Goal: Information Seeking & Learning: Learn about a topic

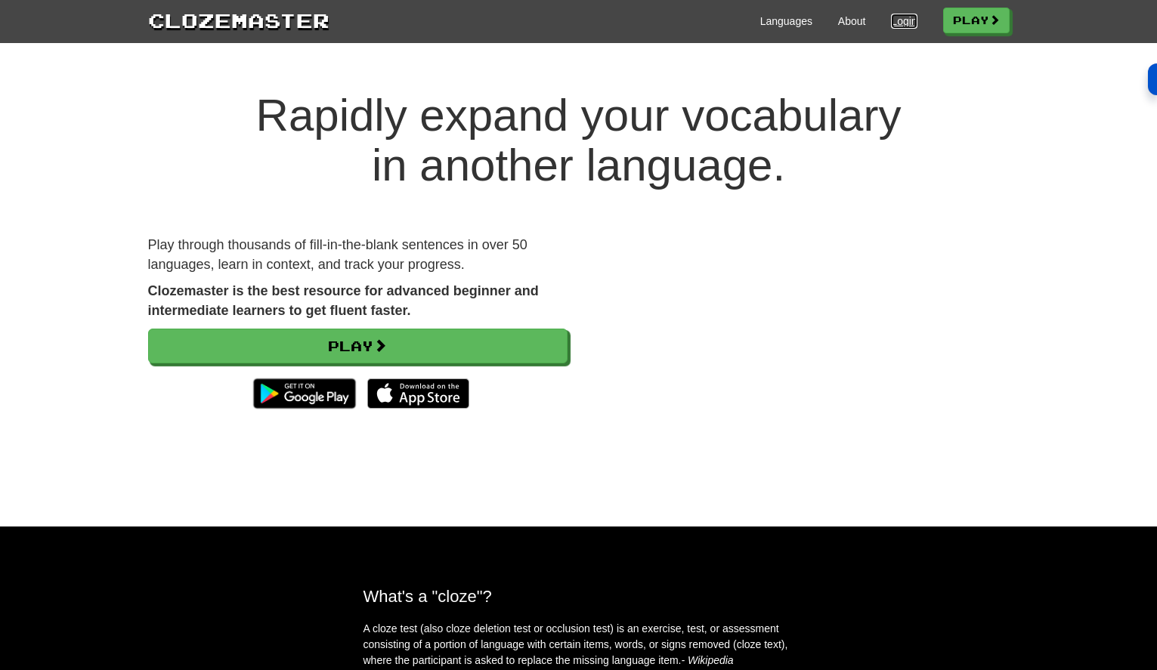
click at [899, 24] on link "Login" at bounding box center [904, 21] width 26 height 15
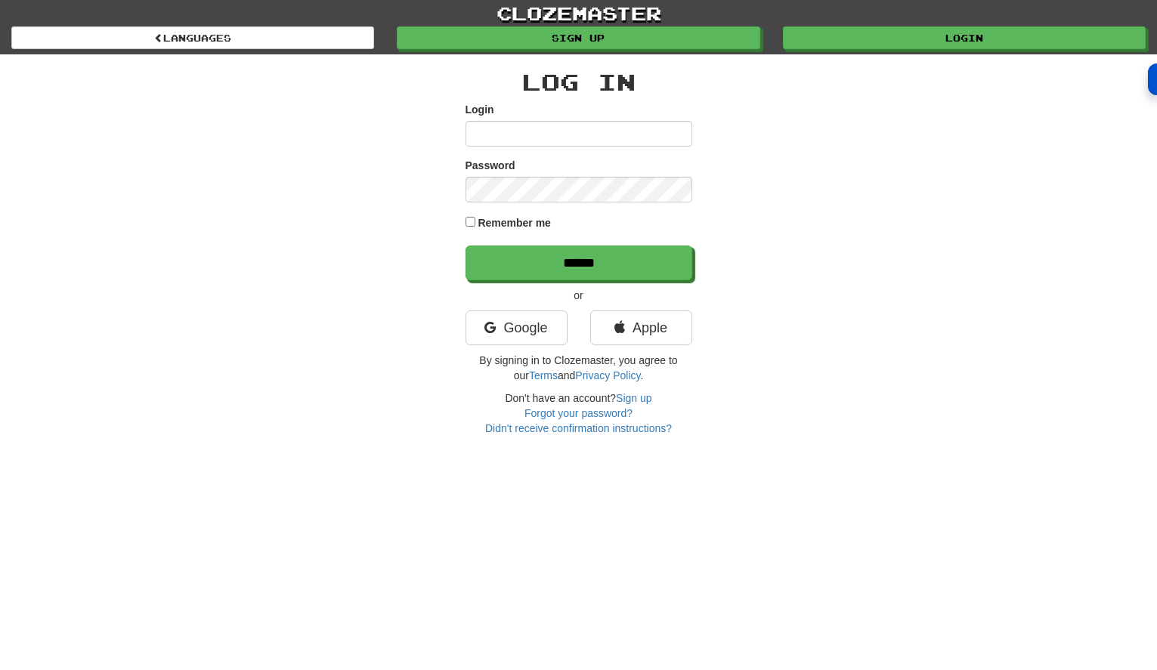
type input "**********"
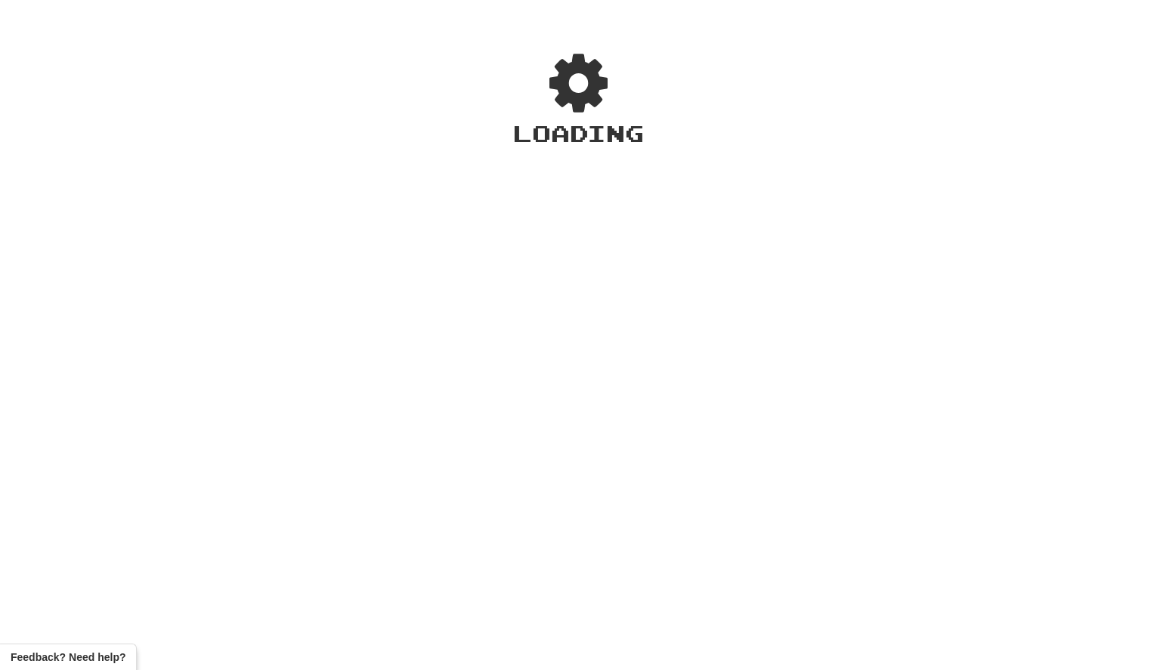
click at [570, 256] on div "Loading" at bounding box center [578, 344] width 131 height 591
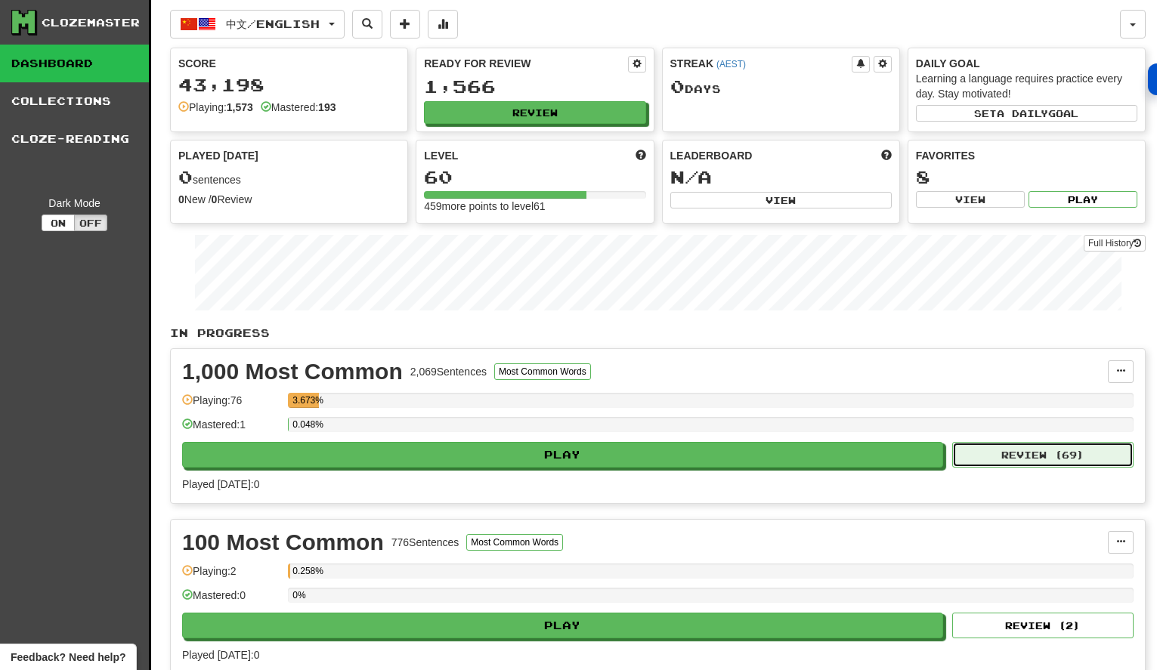
click at [1060, 458] on button "Review ( 69 )" at bounding box center [1042, 455] width 181 height 26
select select "**"
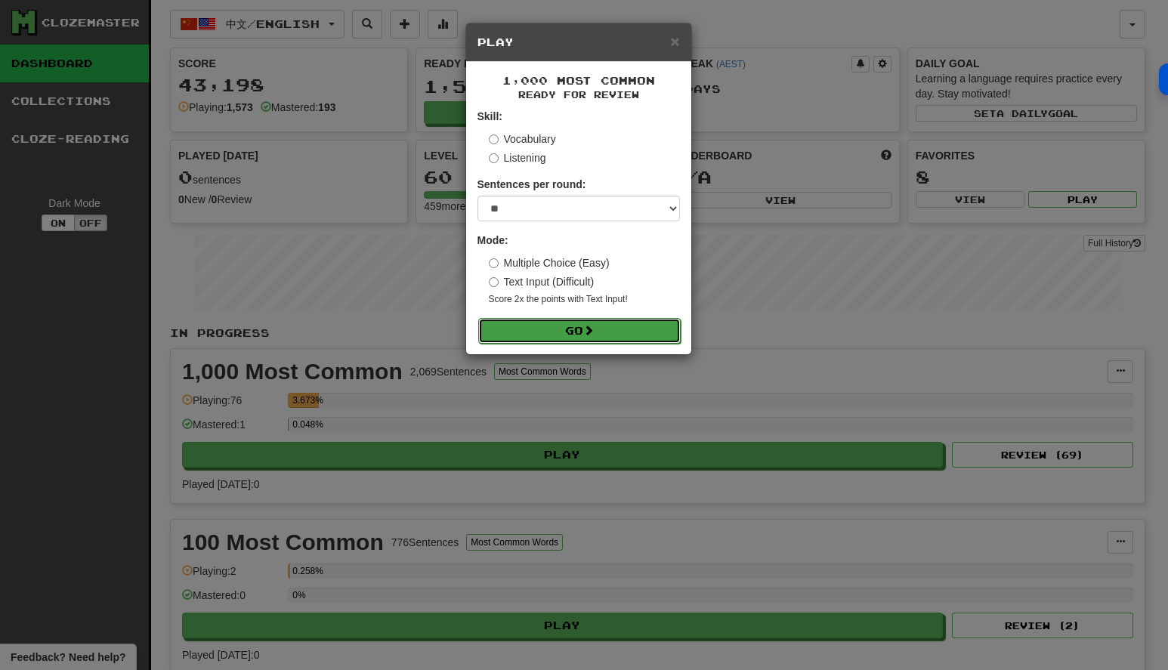
click at [594, 333] on span at bounding box center [588, 330] width 11 height 11
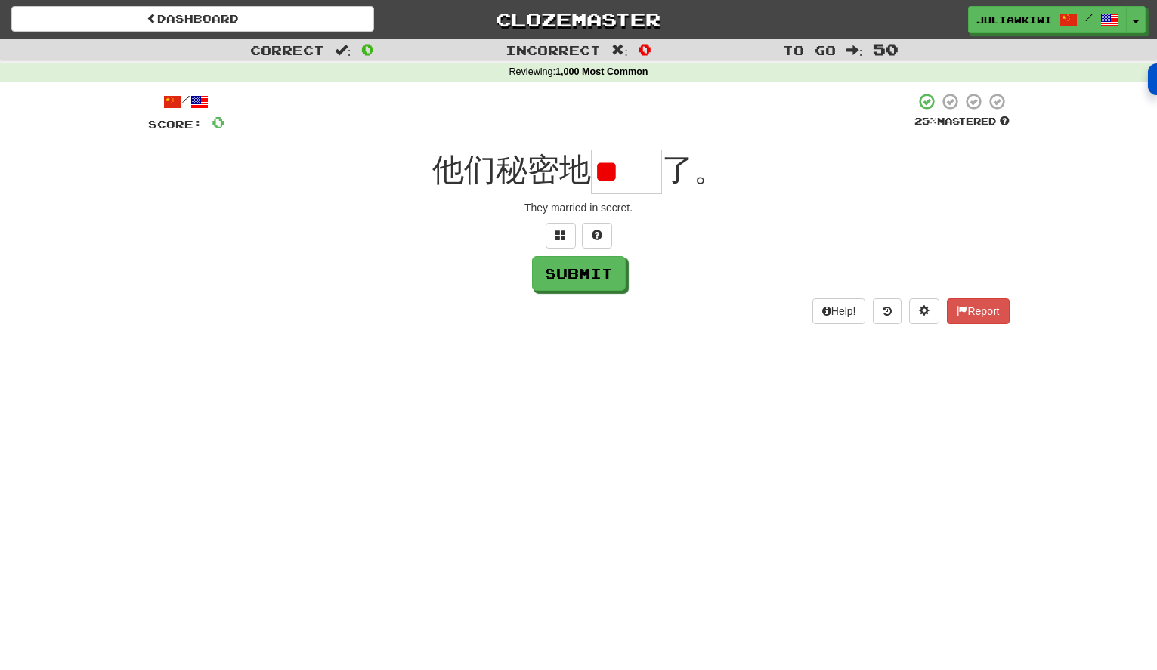
type input "*"
click at [642, 173] on input "text" at bounding box center [626, 172] width 71 height 45
type input "**"
click at [590, 268] on button "Submit" at bounding box center [580, 274] width 94 height 35
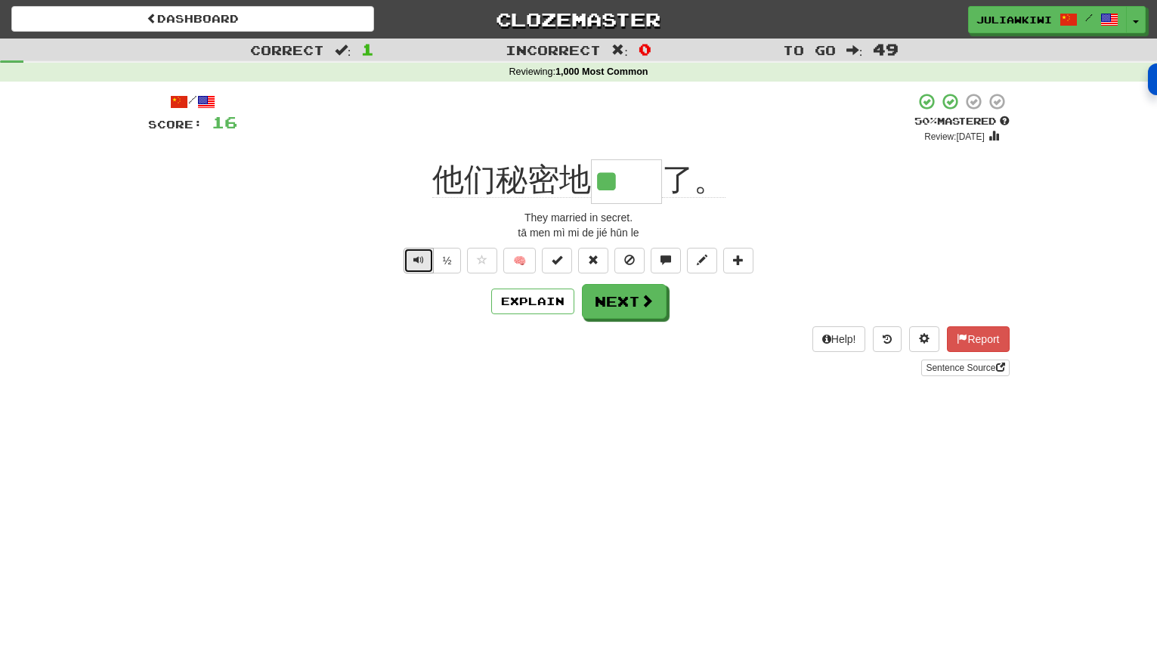
click at [419, 263] on span "Text-to-speech controls" at bounding box center [418, 260] width 11 height 11
click at [417, 265] on span "Text-to-speech controls" at bounding box center [418, 260] width 11 height 11
click at [414, 255] on span "Text-to-speech controls" at bounding box center [418, 260] width 11 height 11
click at [425, 261] on button "Text-to-speech controls" at bounding box center [418, 261] width 30 height 26
click at [411, 258] on button "Text-to-speech controls" at bounding box center [418, 261] width 30 height 26
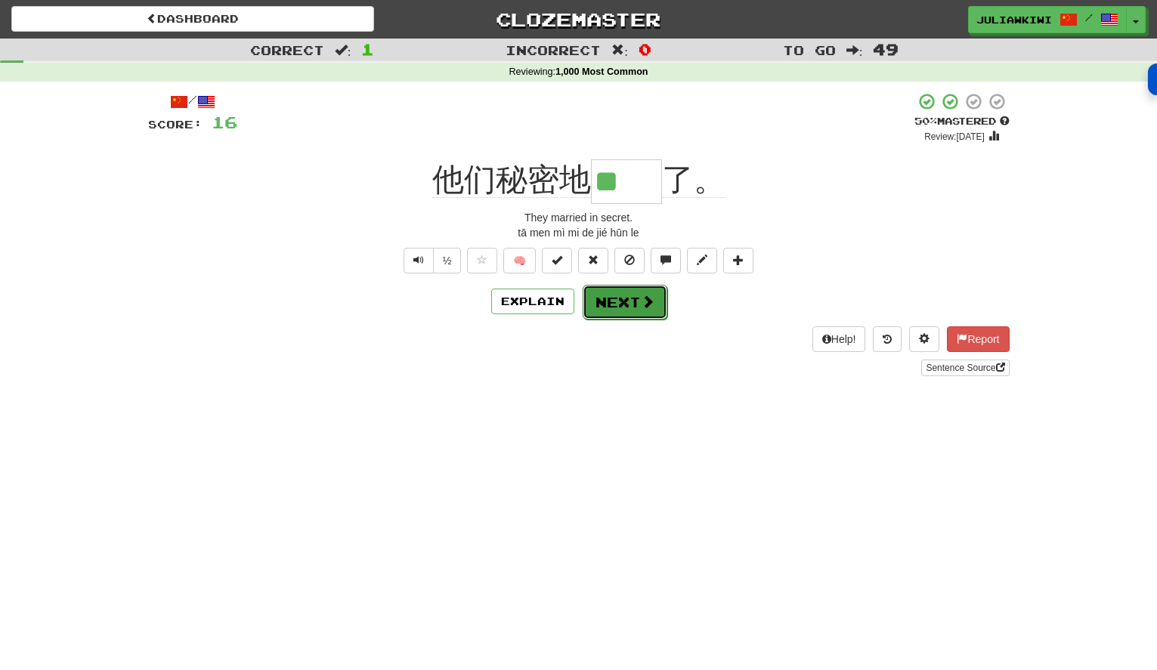
click at [614, 306] on button "Next" at bounding box center [625, 302] width 85 height 35
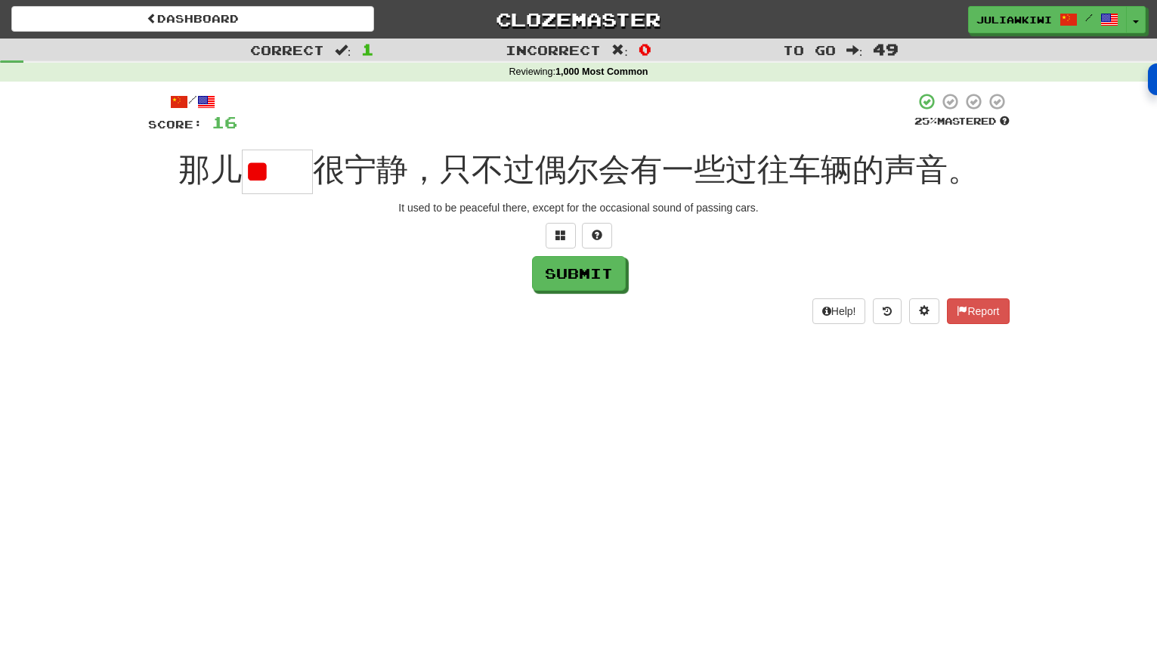
type input "*"
click at [562, 232] on span at bounding box center [560, 235] width 11 height 11
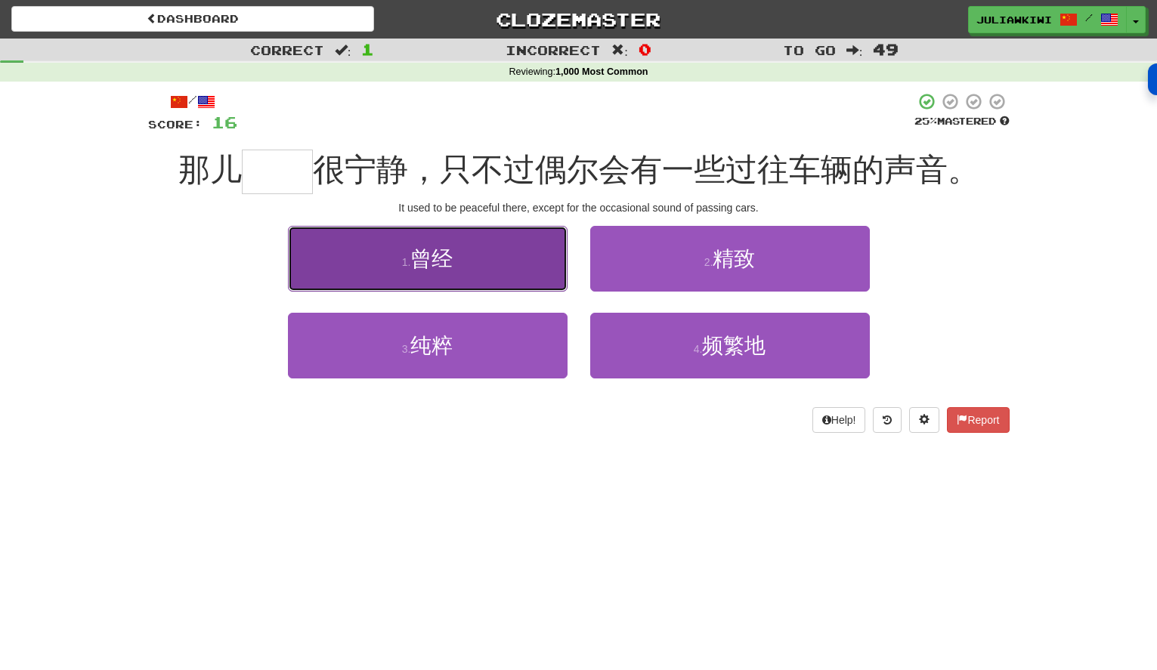
click at [458, 260] on button "1 . 曾经" at bounding box center [428, 259] width 280 height 66
type input "**"
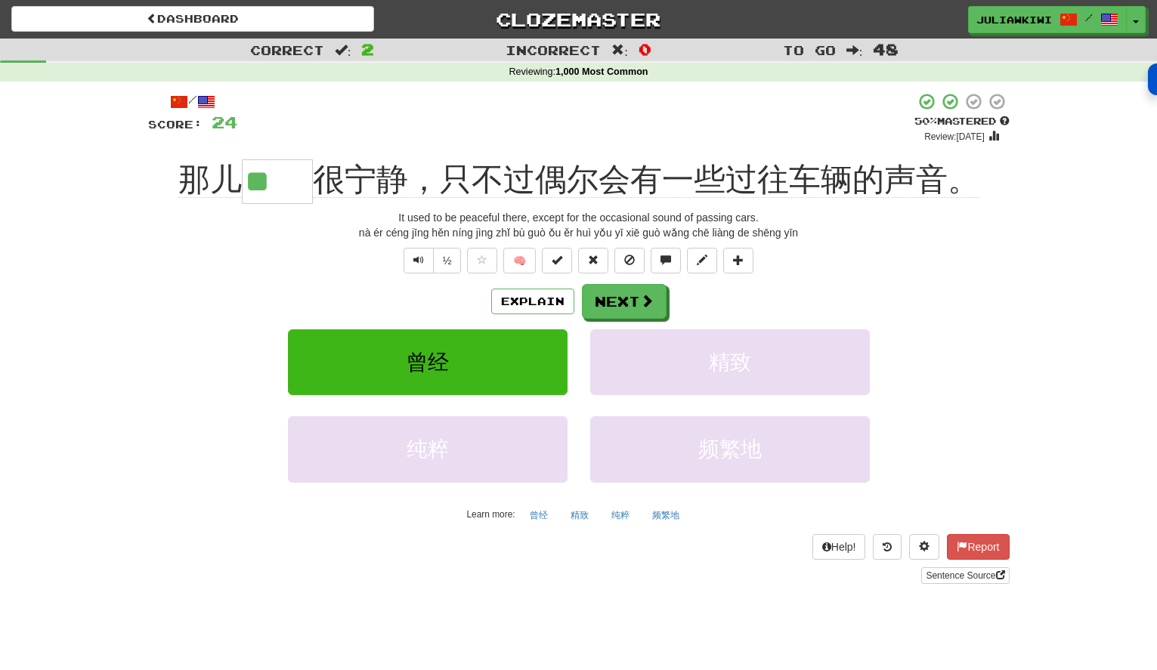
click at [295, 190] on input "**" at bounding box center [277, 181] width 71 height 45
click at [621, 294] on button "Next" at bounding box center [625, 302] width 85 height 35
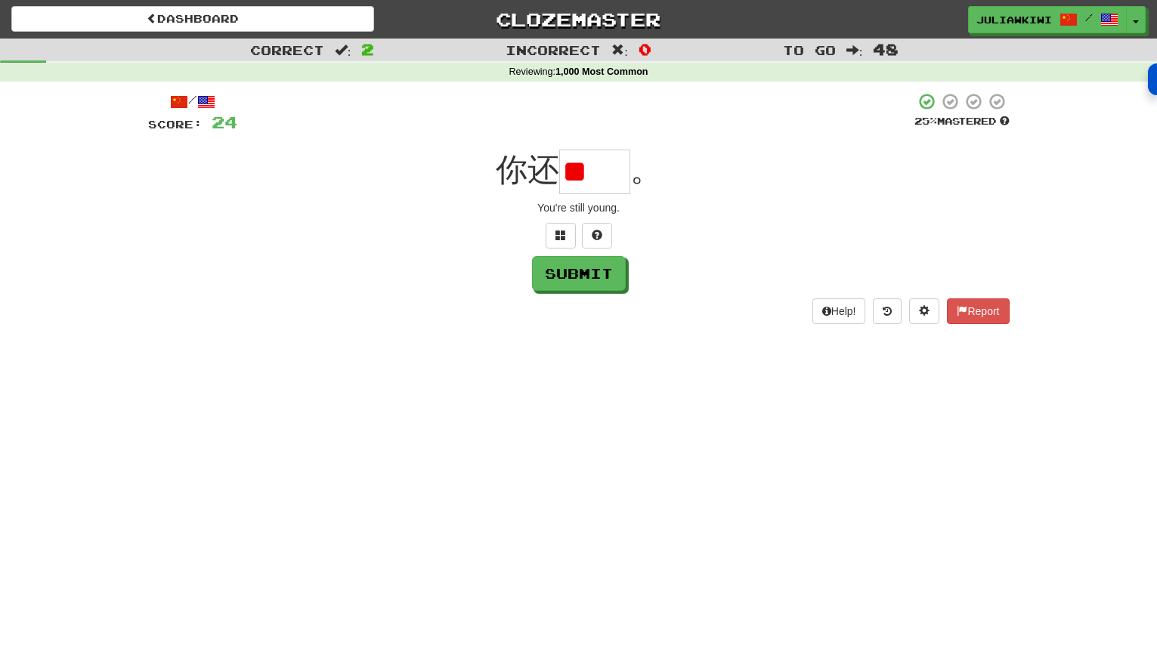
type input "*"
click at [558, 232] on span at bounding box center [560, 235] width 11 height 11
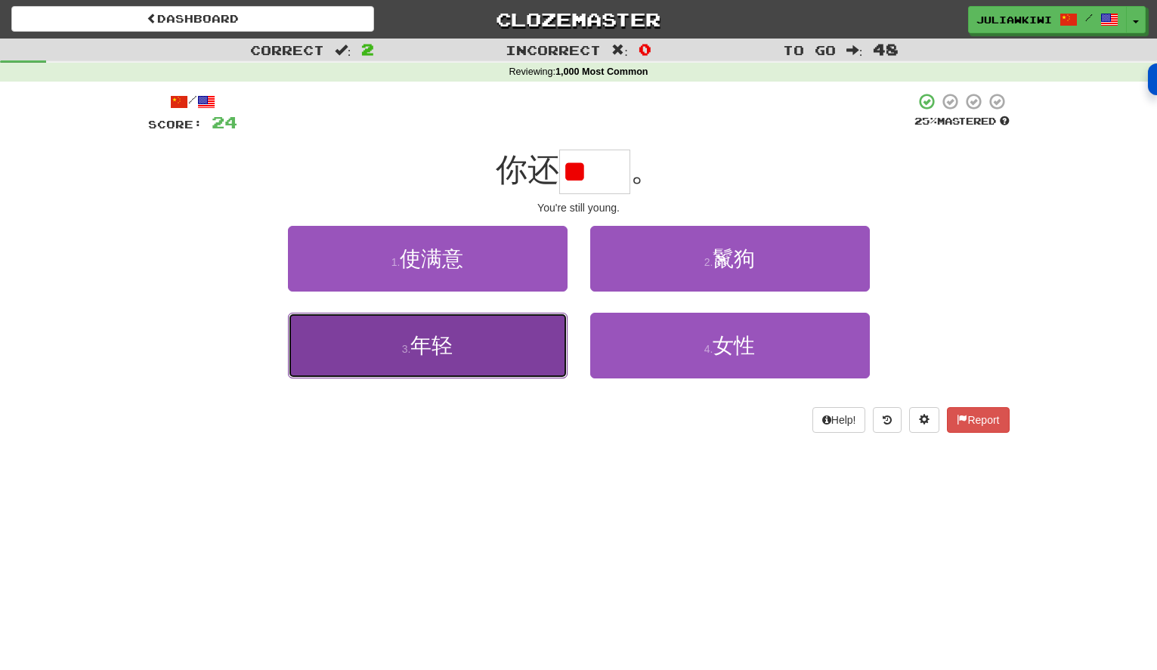
click at [465, 334] on button "3 . 年轻" at bounding box center [428, 346] width 280 height 66
type input "**"
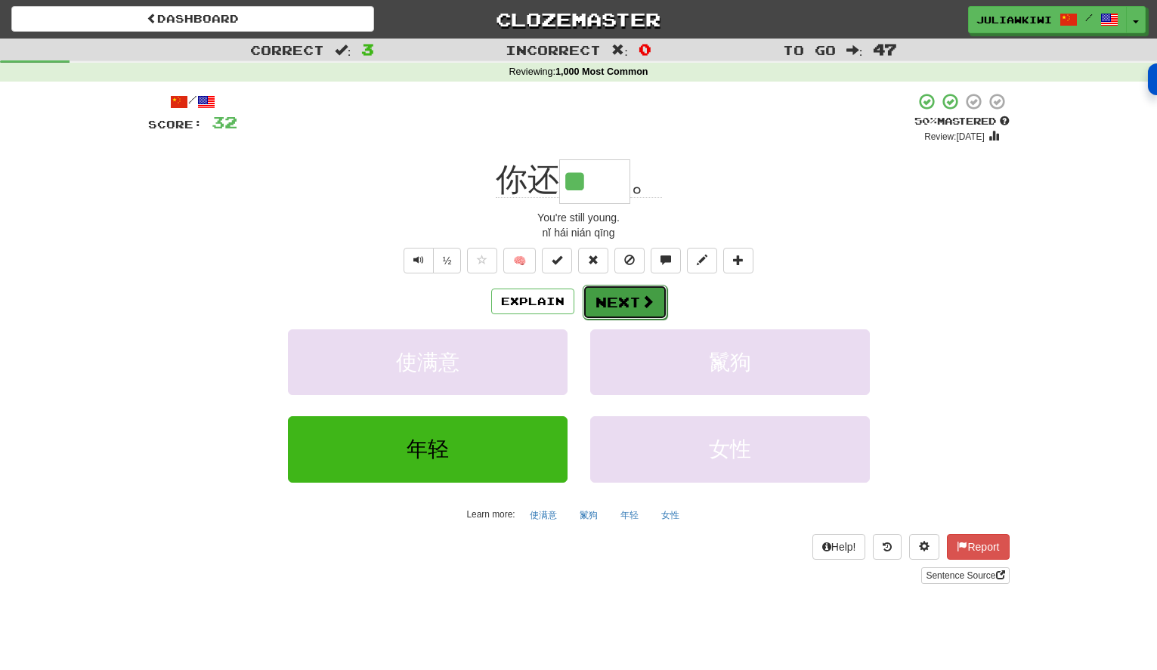
click at [622, 300] on button "Next" at bounding box center [625, 302] width 85 height 35
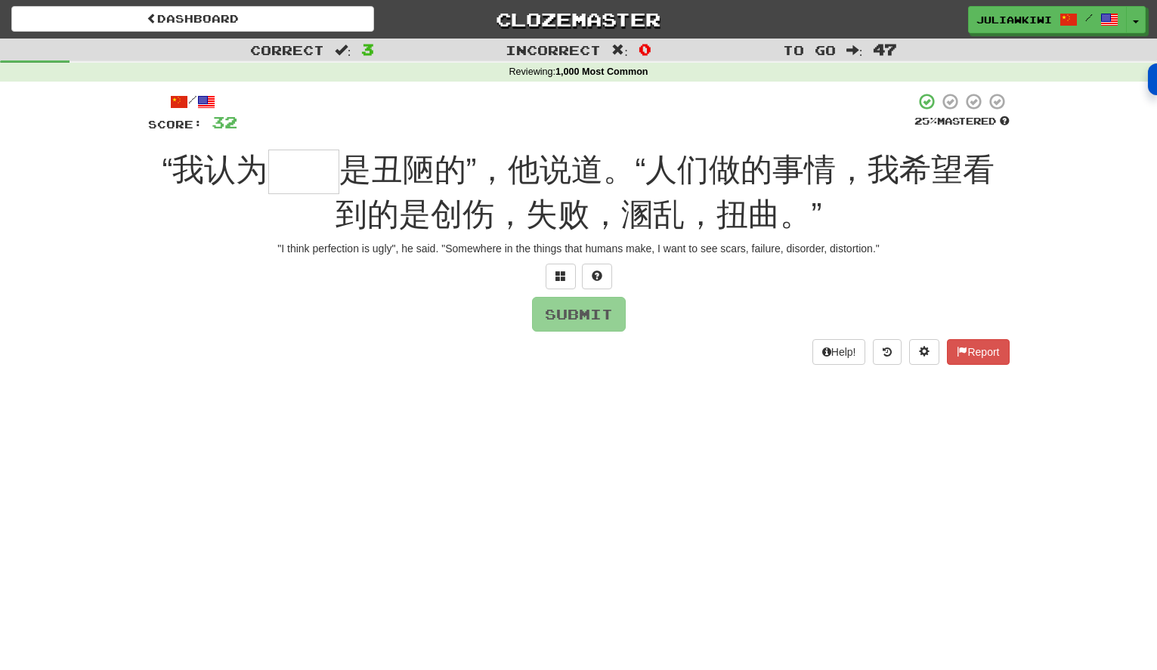
click at [279, 166] on input "text" at bounding box center [303, 172] width 71 height 45
click at [558, 278] on span at bounding box center [560, 275] width 11 height 11
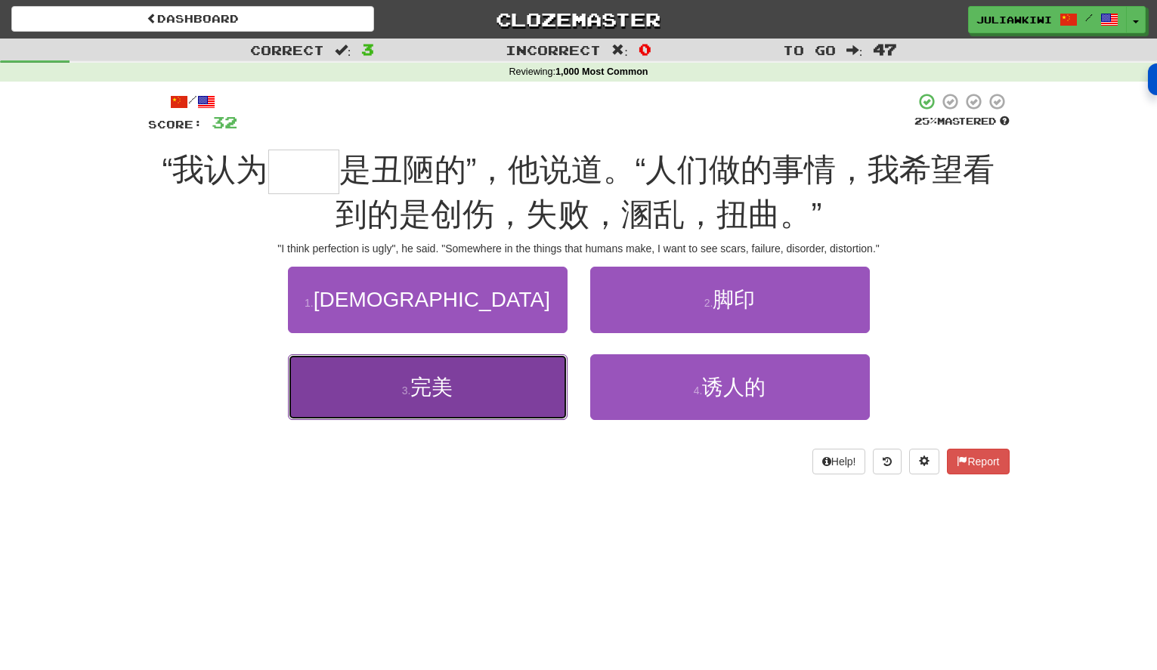
click at [439, 388] on span "完美" at bounding box center [431, 387] width 42 height 23
type input "**"
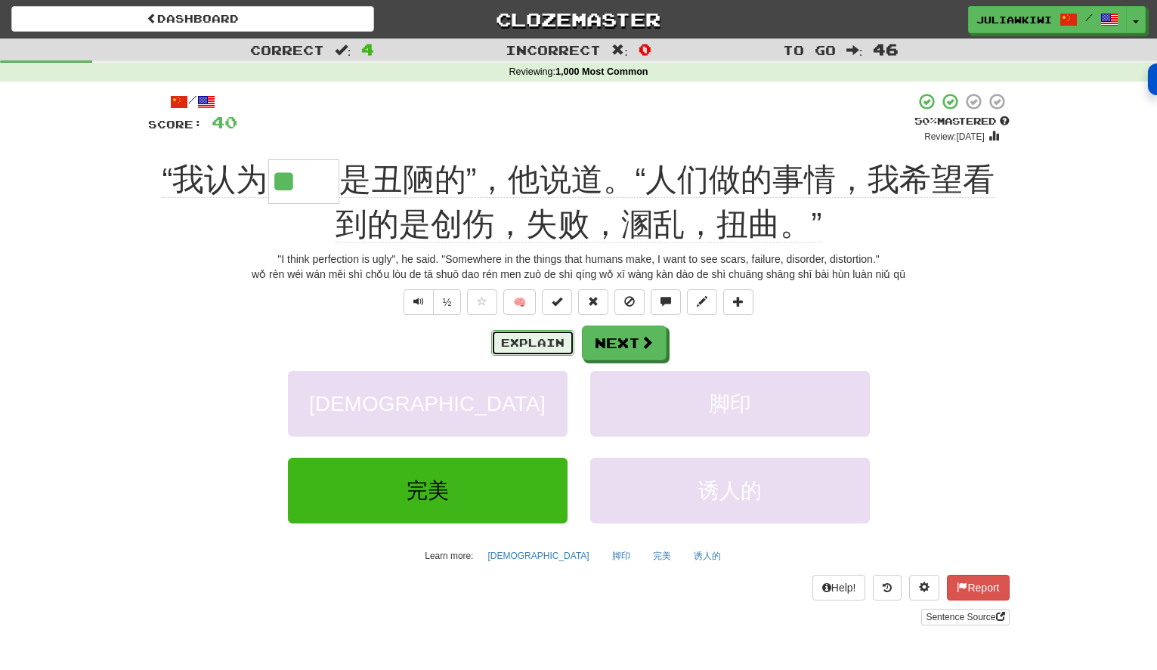
click at [530, 345] on button "Explain" at bounding box center [532, 343] width 83 height 26
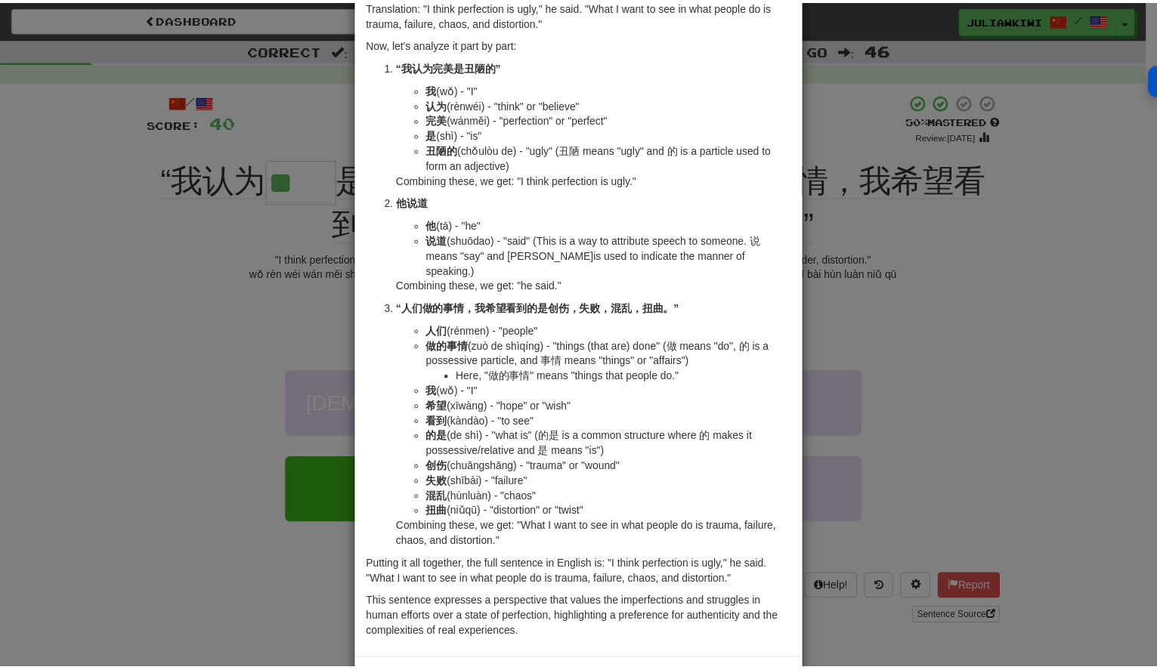
scroll to position [151, 0]
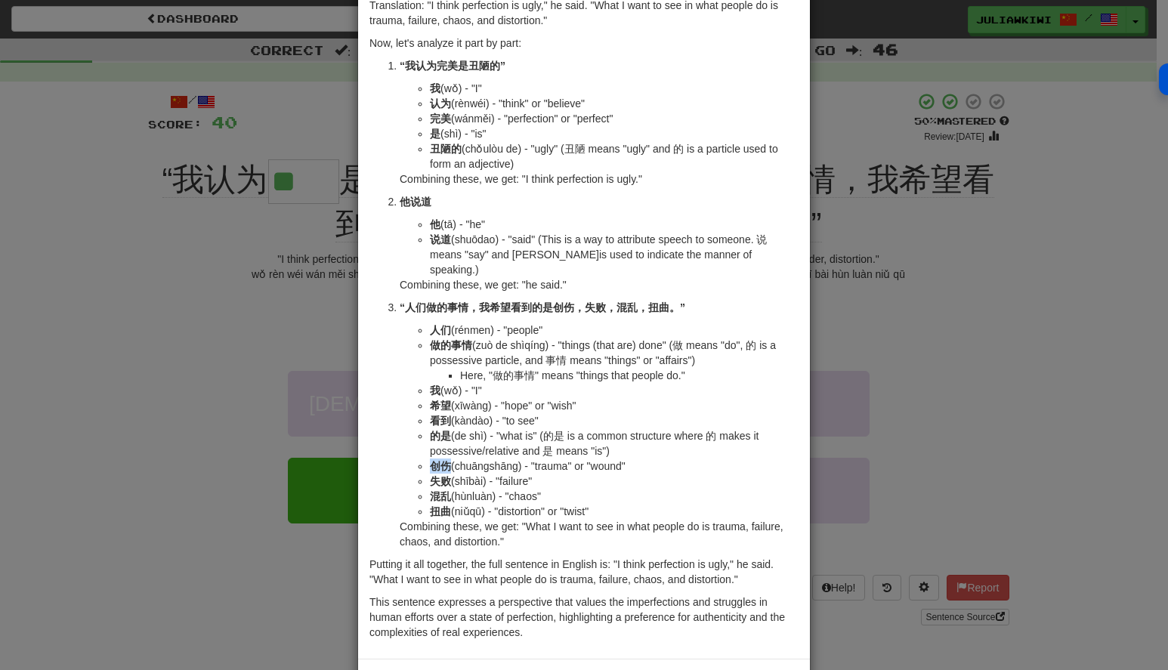
drag, startPoint x: 425, startPoint y: 447, endPoint x: 442, endPoint y: 448, distance: 17.4
click at [442, 460] on strong "创伤" at bounding box center [440, 466] width 21 height 12
copy strong "创伤"
click at [166, 320] on div "× Explanation Of course! Let's break down the Mandarin Chinese sentence and exp…" at bounding box center [584, 335] width 1168 height 670
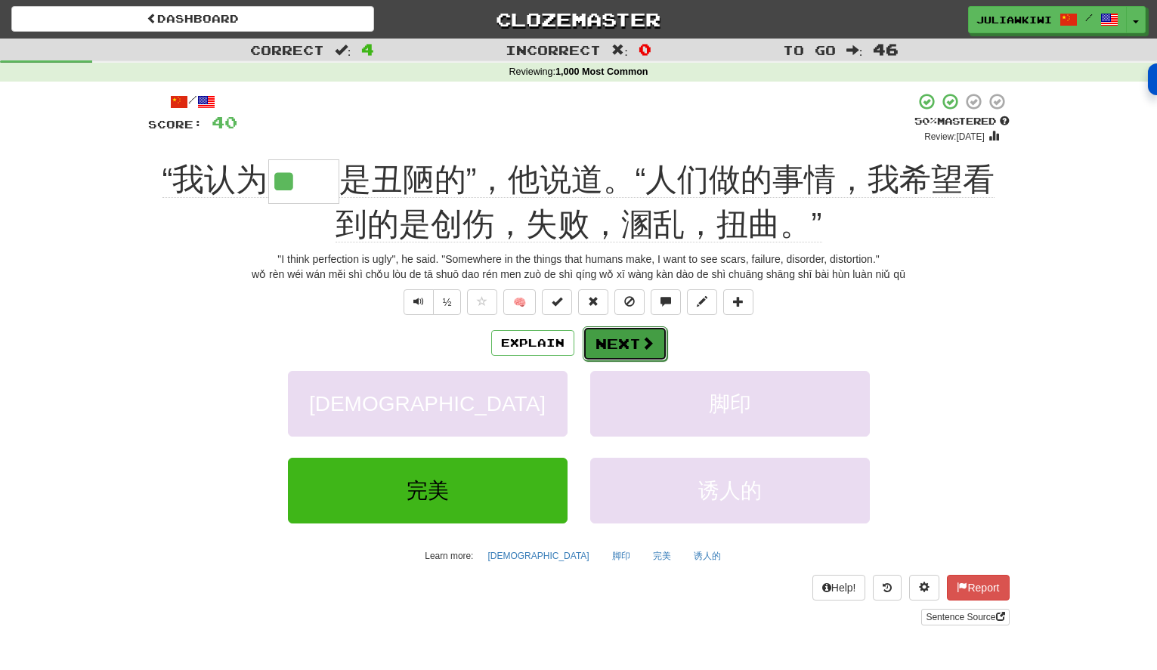
click at [618, 345] on button "Next" at bounding box center [625, 343] width 85 height 35
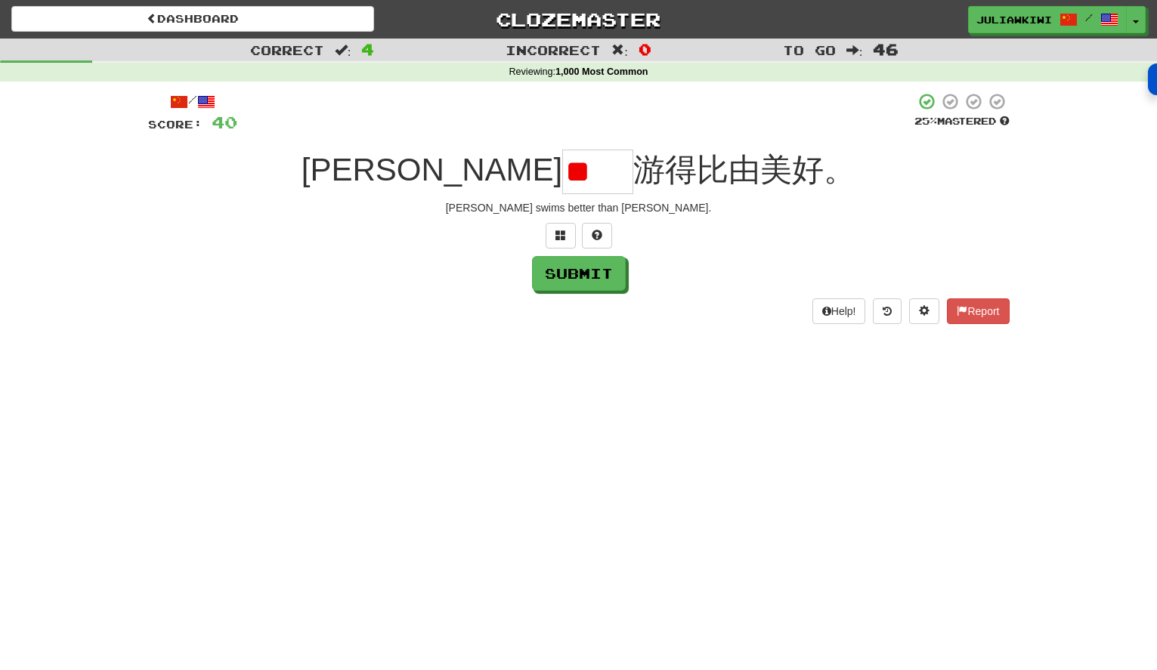
scroll to position [0, 0]
type input "**"
click at [594, 275] on button "Submit" at bounding box center [580, 274] width 94 height 35
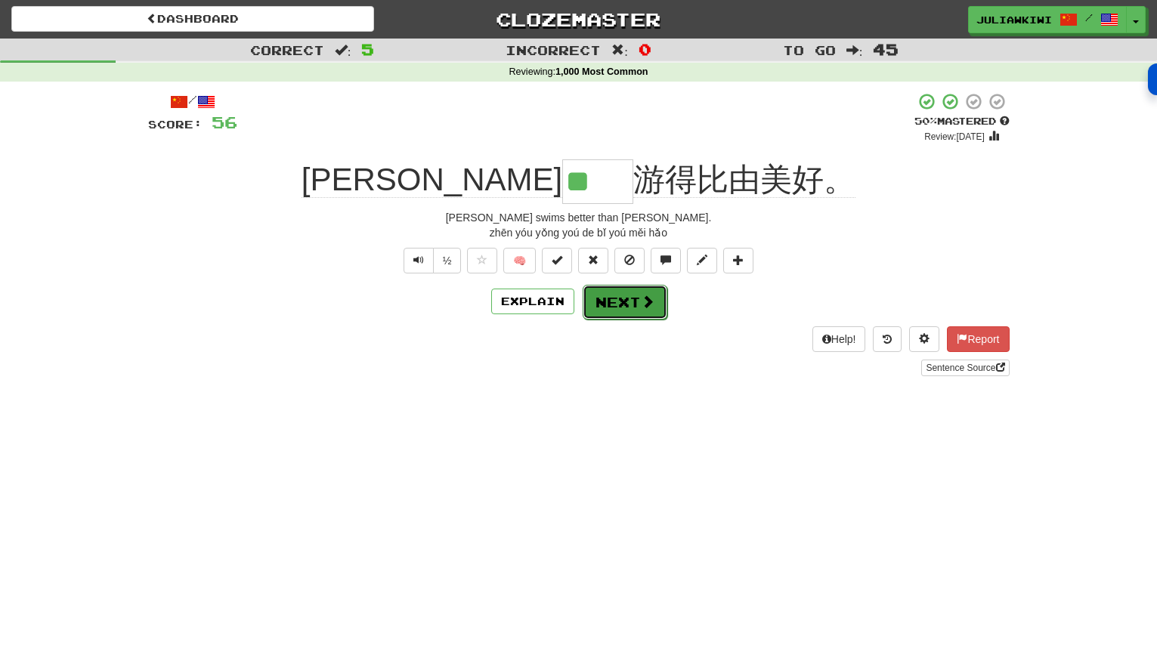
click at [617, 304] on button "Next" at bounding box center [625, 302] width 85 height 35
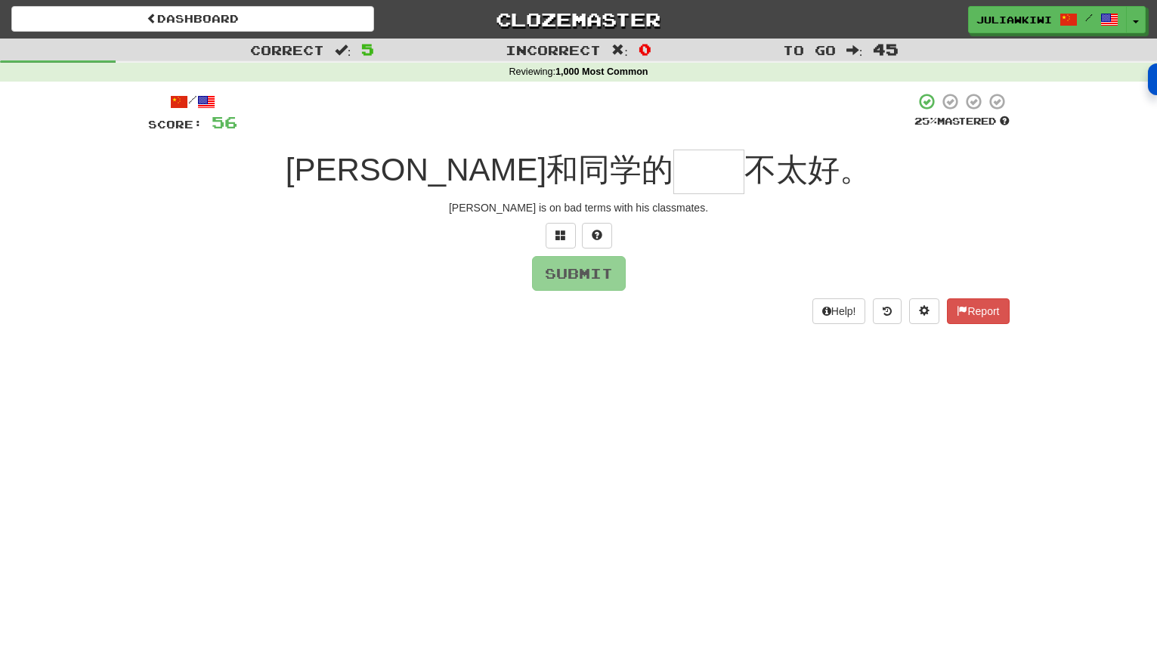
type input "*"
type input "**"
click at [596, 280] on button "Submit" at bounding box center [580, 274] width 94 height 35
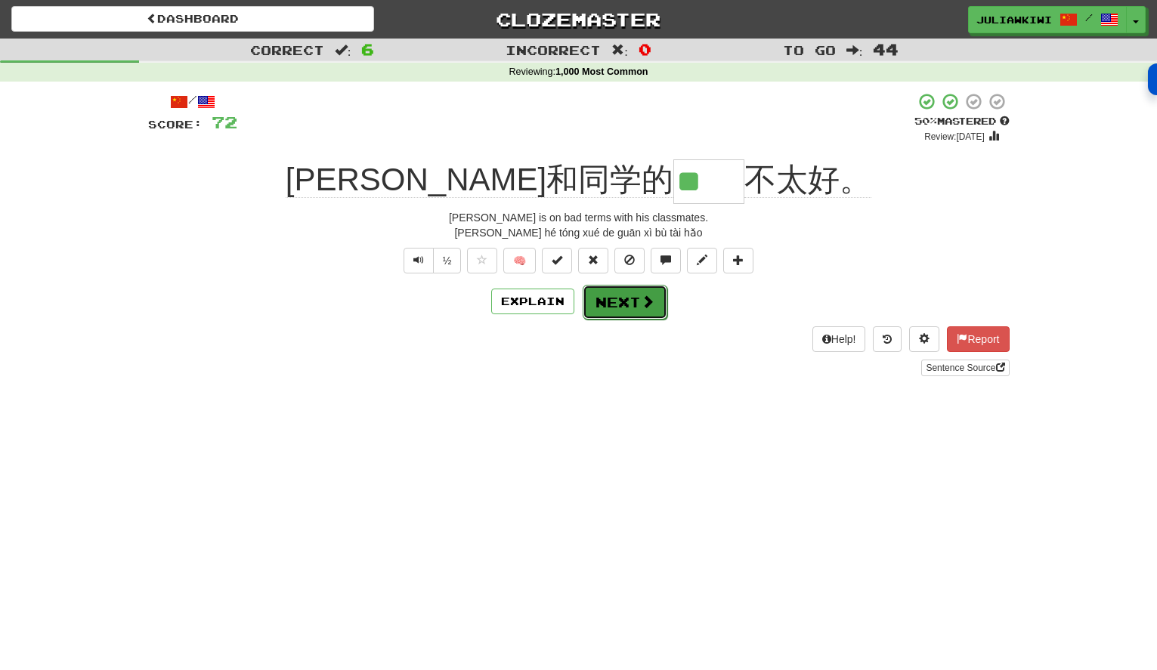
click at [627, 298] on button "Next" at bounding box center [625, 302] width 85 height 35
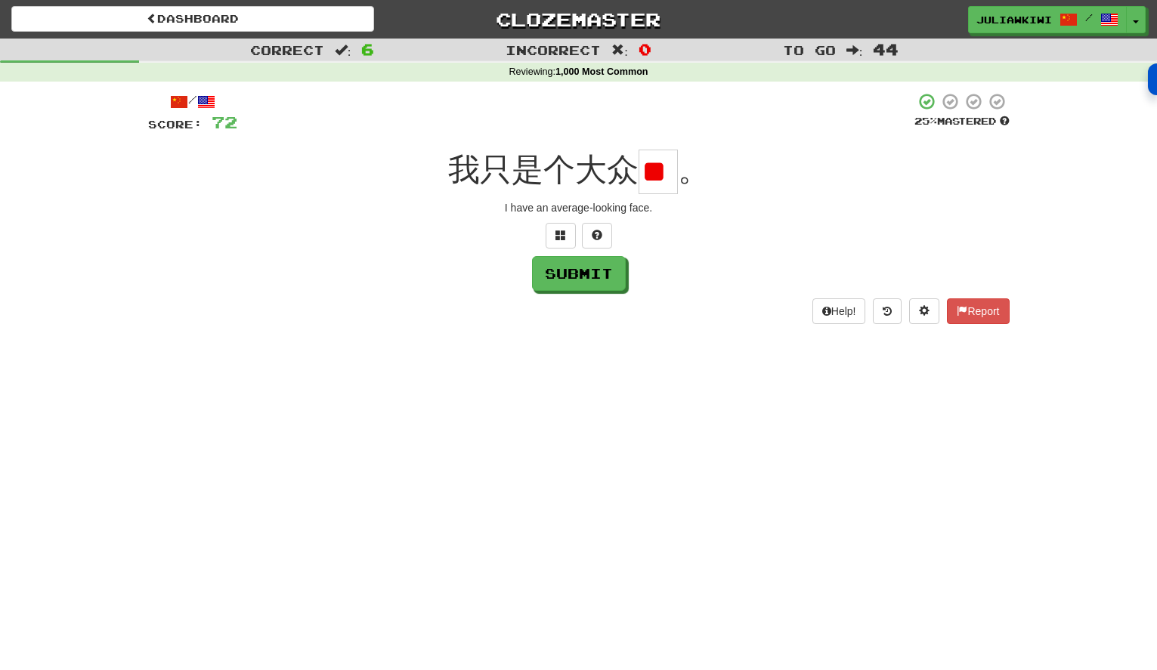
type input "*"
click at [557, 233] on span at bounding box center [560, 235] width 11 height 11
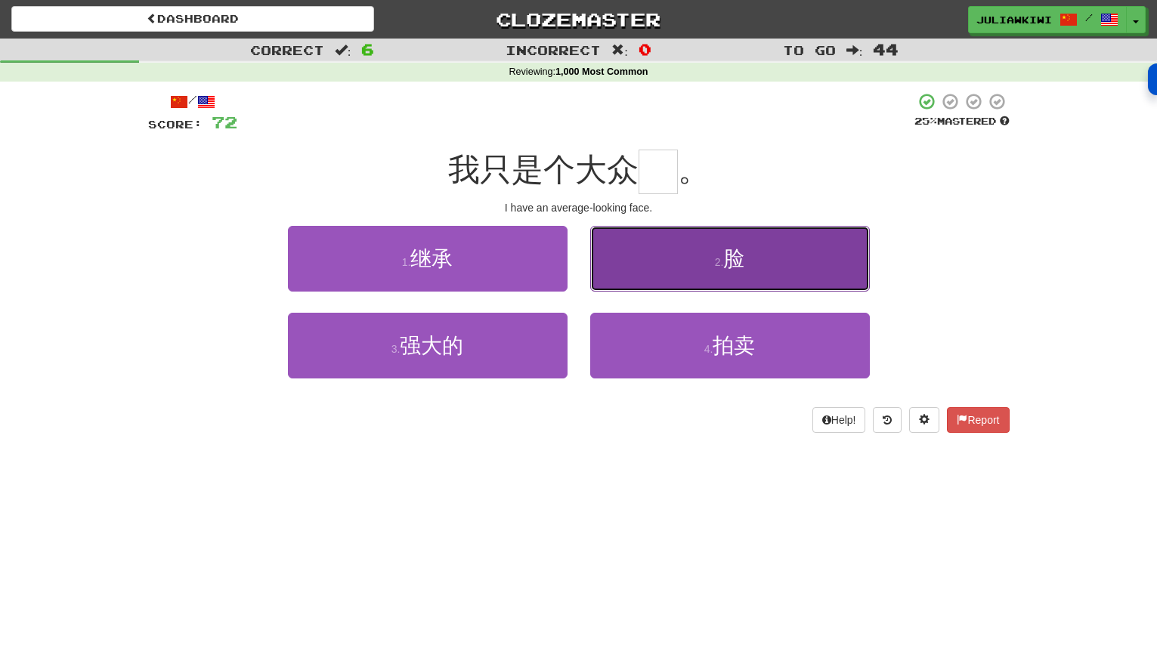
click at [734, 265] on span "脸" at bounding box center [733, 258] width 21 height 23
type input "*"
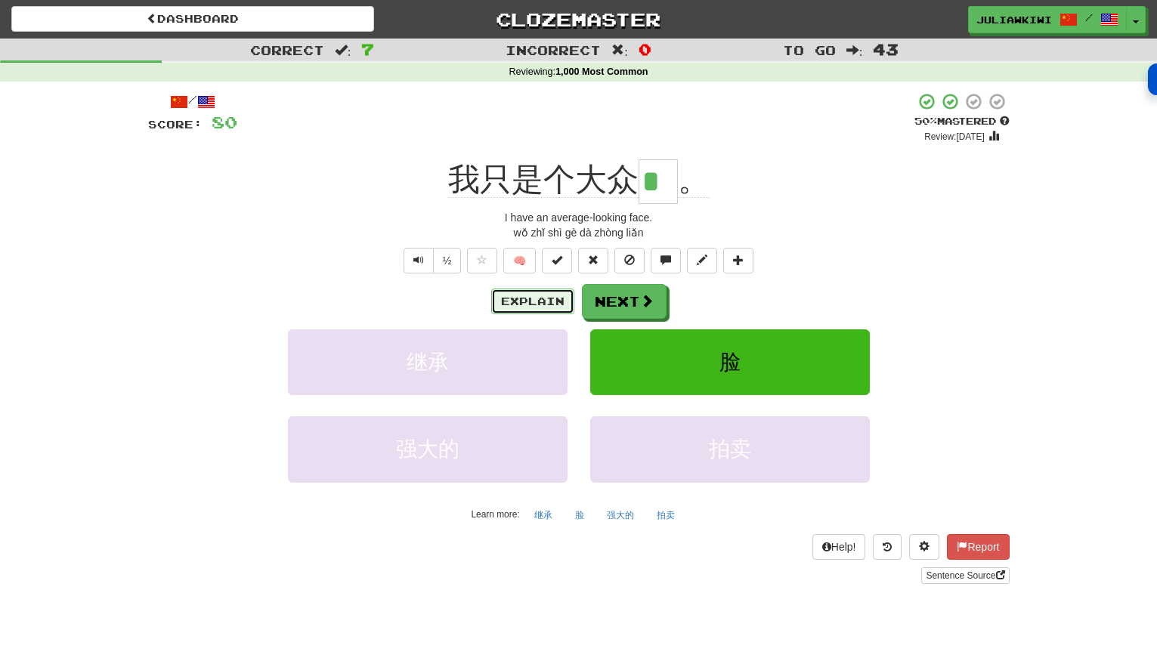
click at [511, 299] on button "Explain" at bounding box center [532, 302] width 83 height 26
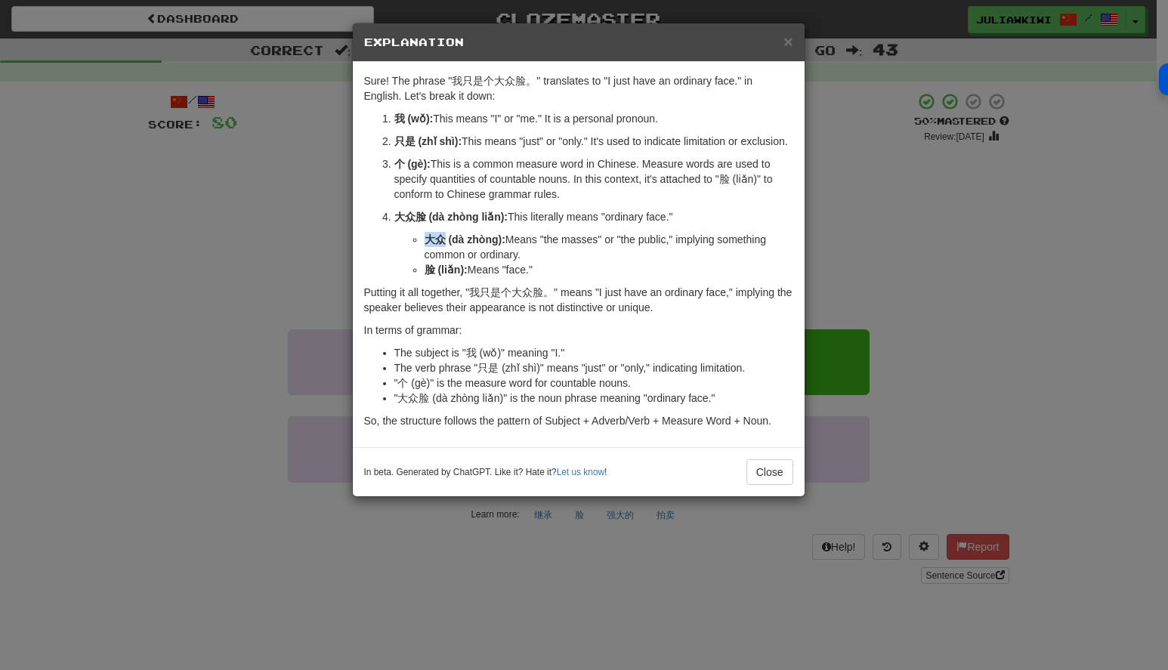
drag, startPoint x: 425, startPoint y: 237, endPoint x: 440, endPoint y: 237, distance: 15.1
click at [440, 237] on strong "大众 (dà zhòng):" at bounding box center [465, 239] width 81 height 12
copy strong "大众"
click at [771, 475] on button "Close" at bounding box center [770, 472] width 47 height 26
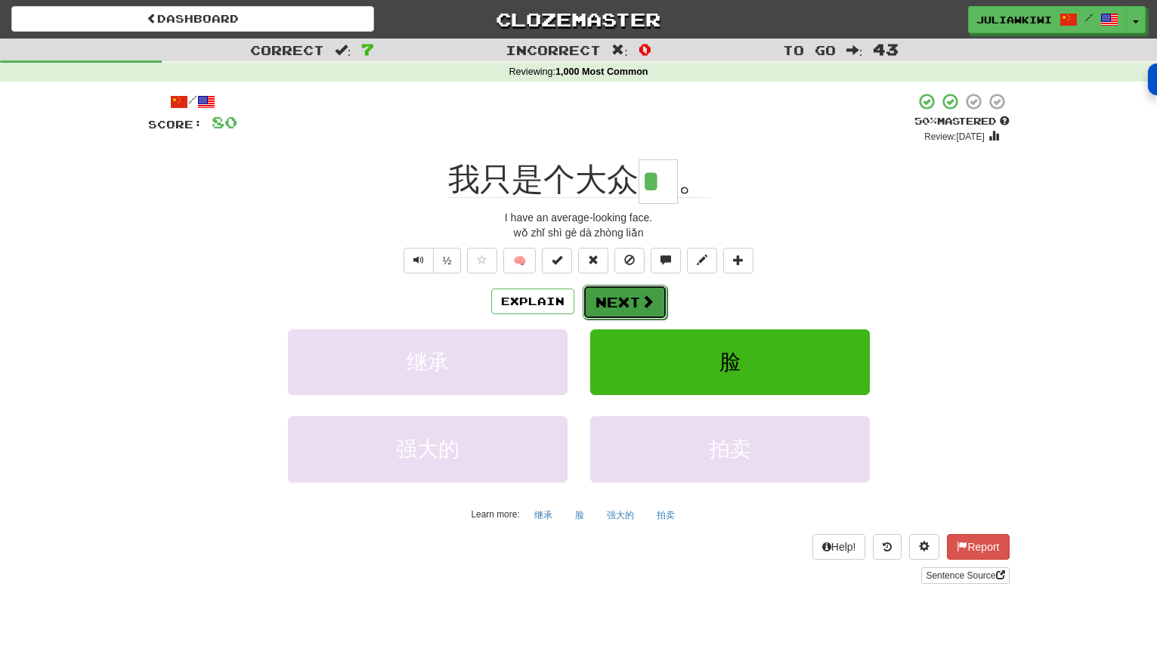
click at [624, 298] on button "Next" at bounding box center [625, 302] width 85 height 35
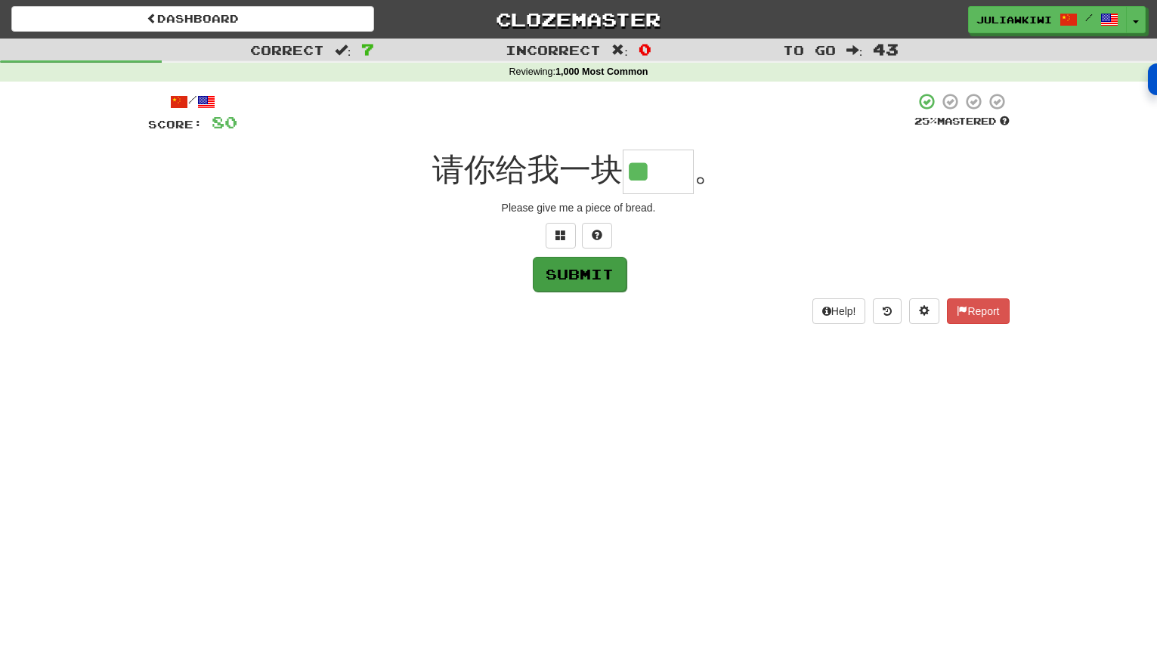
type input "**"
click at [596, 283] on button "Submit" at bounding box center [580, 274] width 94 height 35
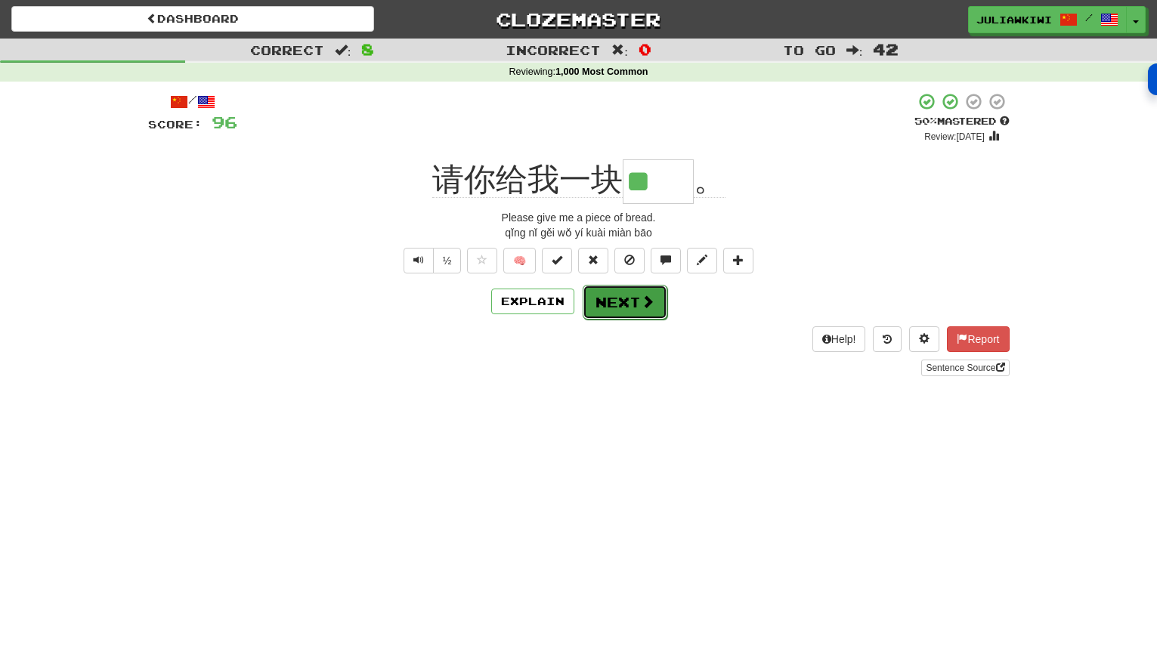
click at [626, 300] on button "Next" at bounding box center [625, 302] width 85 height 35
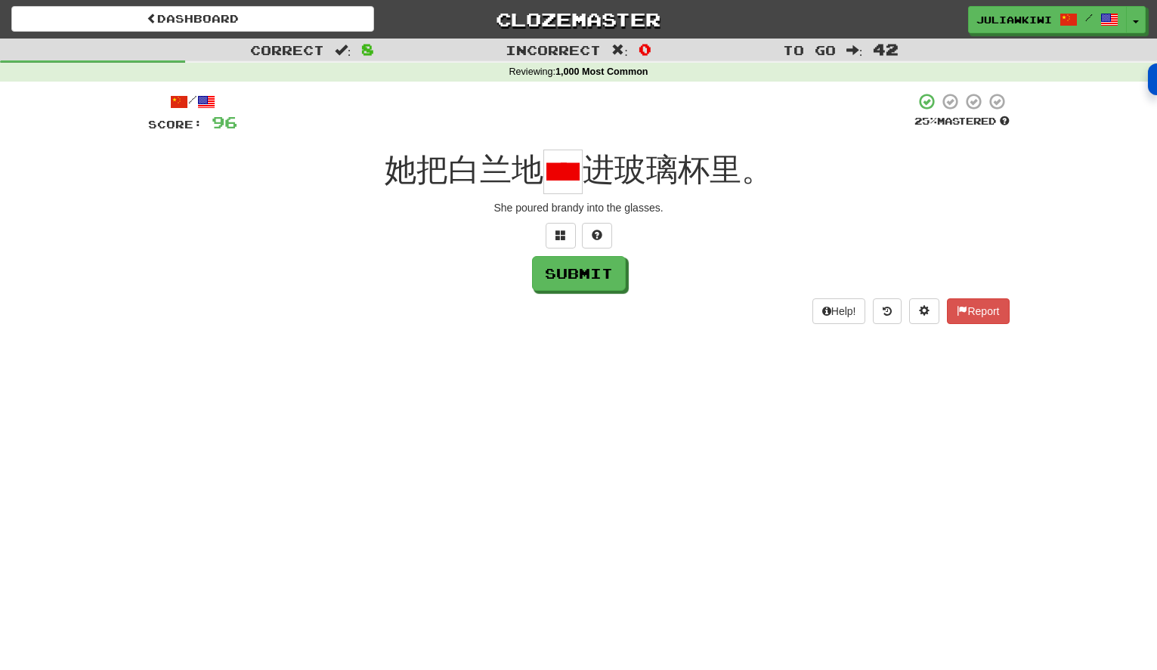
scroll to position [0, 25]
type input "*"
click at [564, 236] on span at bounding box center [560, 235] width 11 height 11
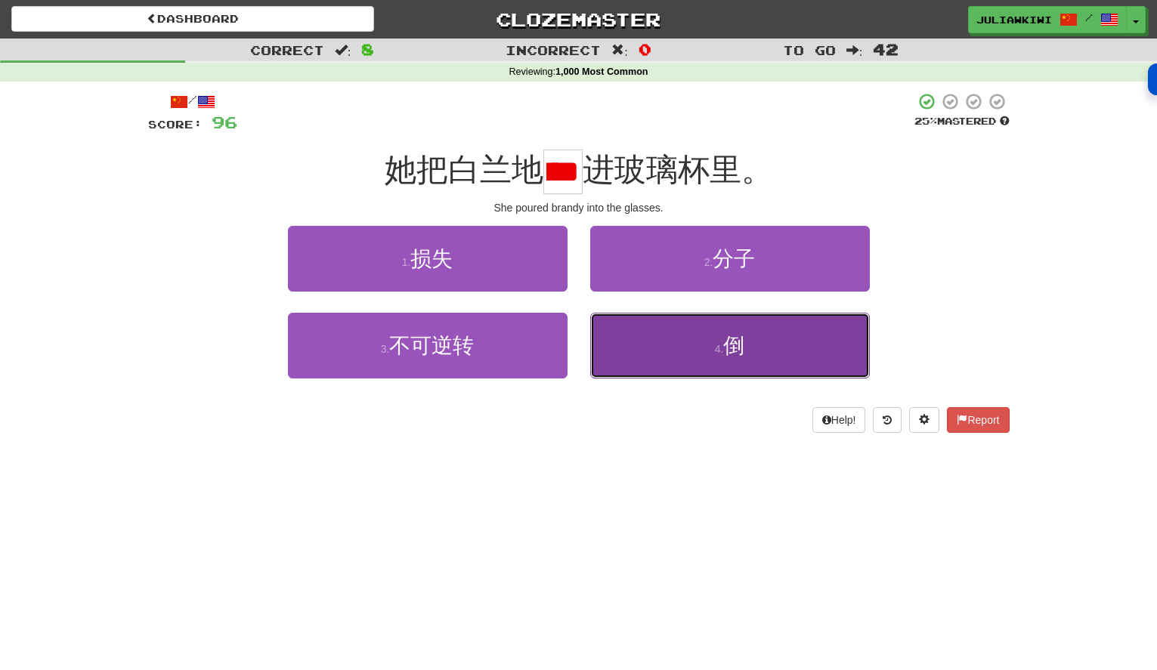
click at [740, 349] on span "倒" at bounding box center [733, 345] width 21 height 23
type input "*"
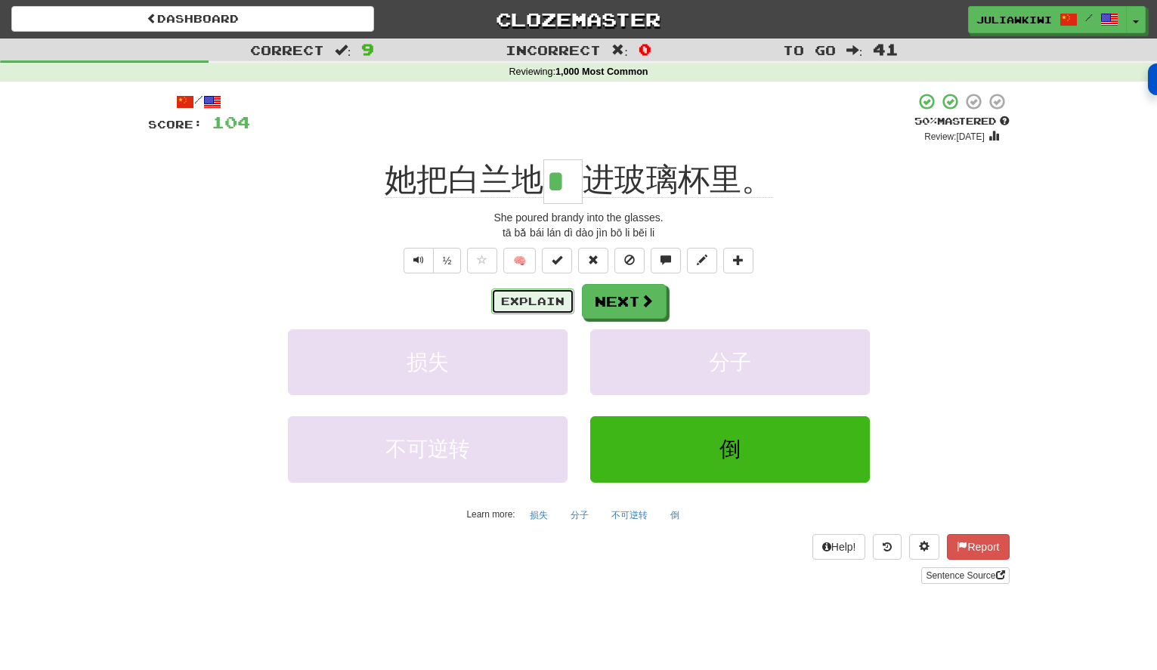
click at [513, 299] on button "Explain" at bounding box center [532, 302] width 83 height 26
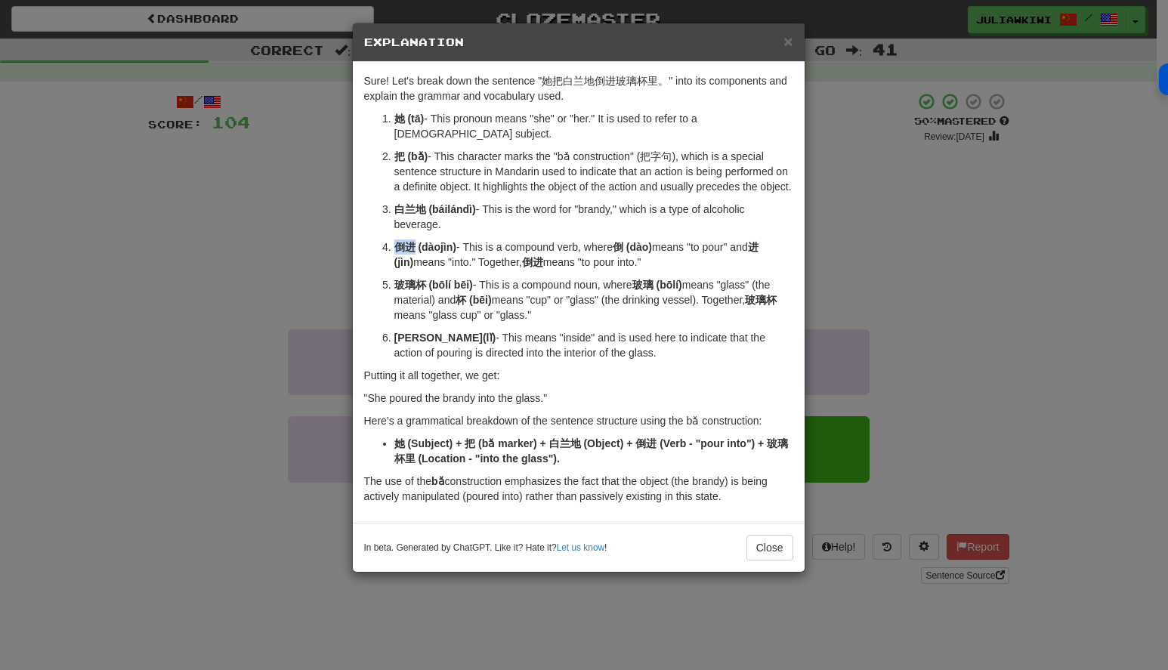
drag, startPoint x: 394, startPoint y: 230, endPoint x: 414, endPoint y: 230, distance: 19.6
click at [414, 241] on strong "倒进 (dàojìn)" at bounding box center [425, 247] width 62 height 12
copy strong "倒进"
click at [754, 535] on button "Close" at bounding box center [770, 548] width 47 height 26
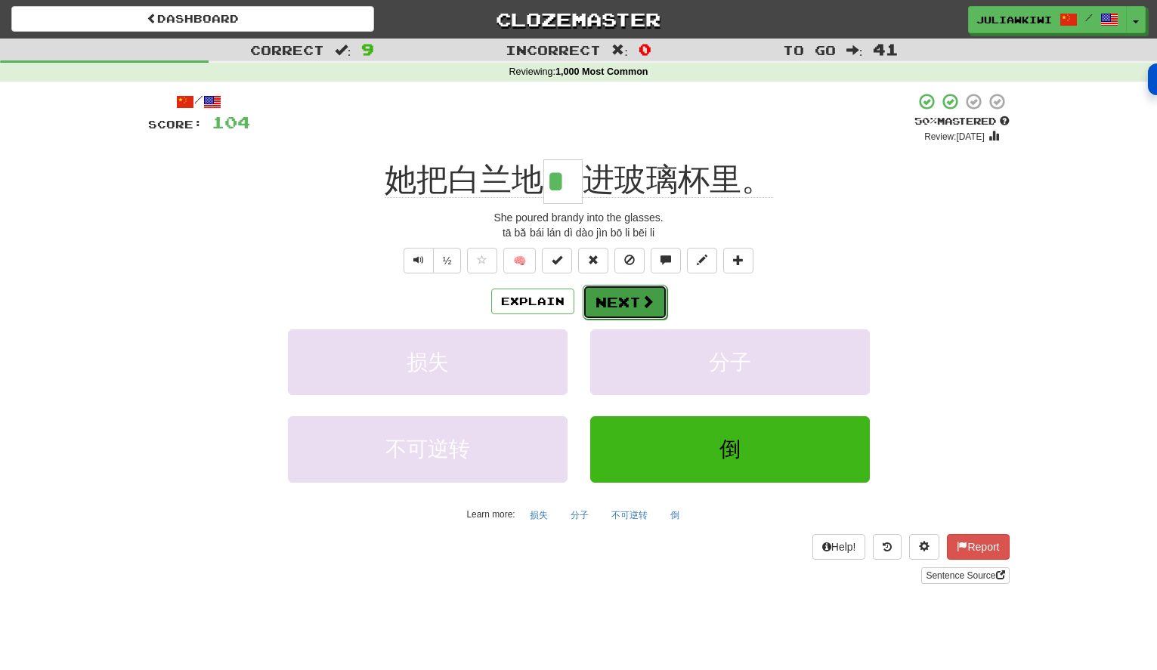
click at [630, 301] on button "Next" at bounding box center [625, 302] width 85 height 35
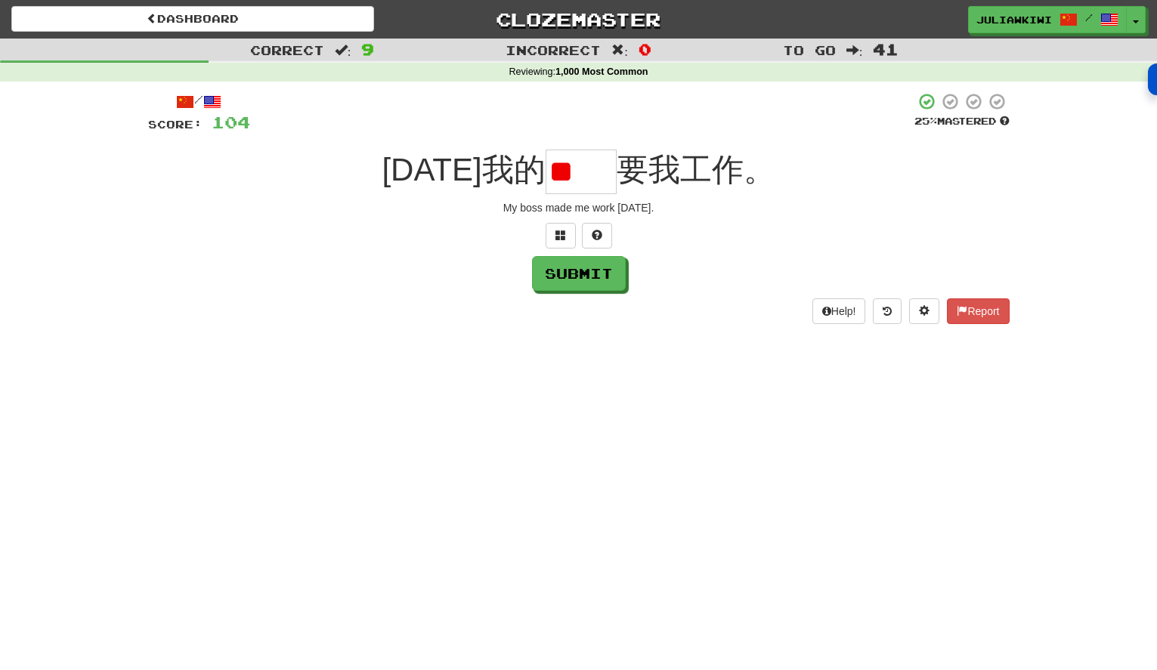
type input "*"
type input "**"
click at [573, 283] on button "Submit" at bounding box center [580, 274] width 94 height 35
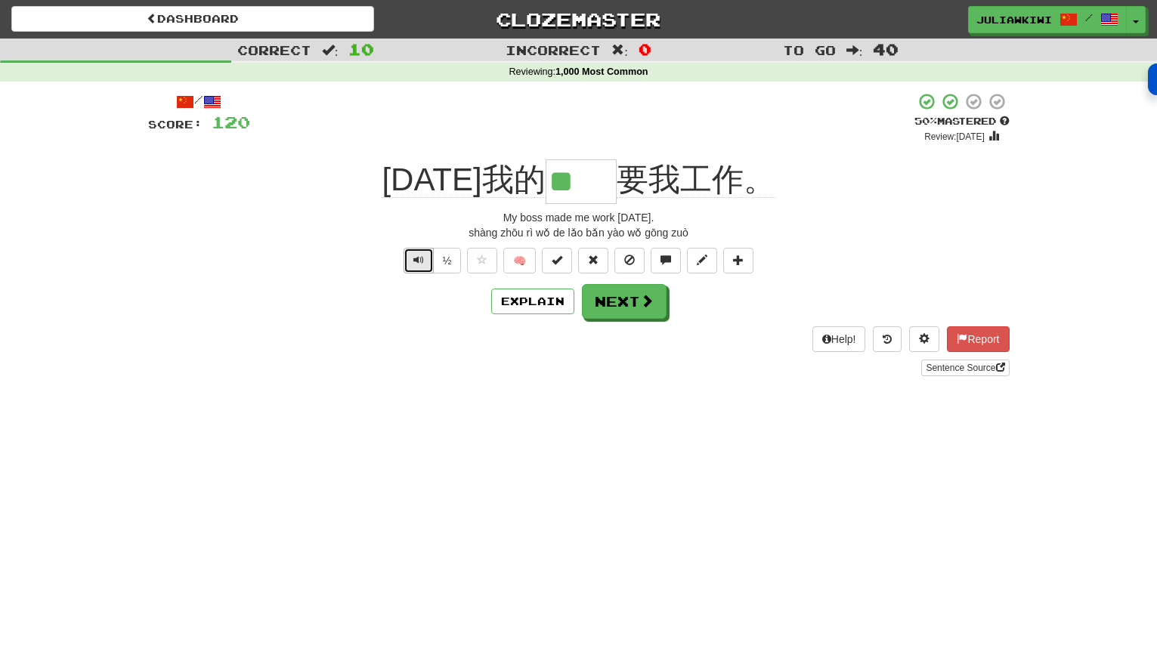
click at [418, 267] on button "Text-to-speech controls" at bounding box center [418, 261] width 30 height 26
click at [422, 252] on button "Text-to-speech controls" at bounding box center [418, 261] width 30 height 26
click at [421, 258] on span "Text-to-speech controls" at bounding box center [418, 260] width 11 height 11
